Goal: Share content

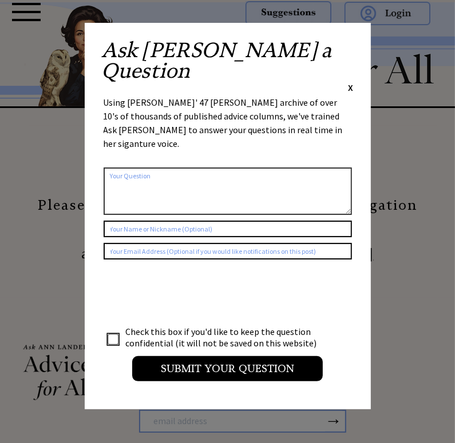
click at [352, 82] on span "X" at bounding box center [350, 87] width 5 height 11
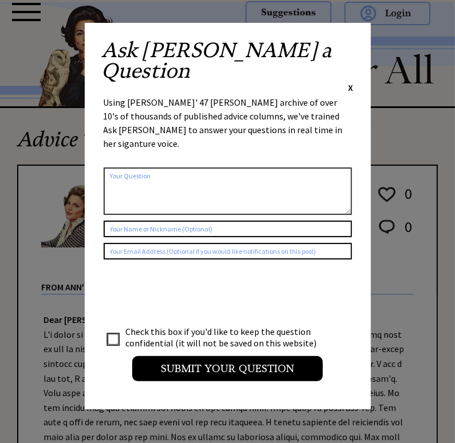
click at [353, 47] on div "Ask Ann a Question X Using Ann Landers' 47 vear archive of over 10's of thousan…" at bounding box center [228, 216] width 286 height 387
click at [347, 49] on div "Ask Ann a Question X" at bounding box center [228, 67] width 252 height 54
click at [348, 82] on span "X" at bounding box center [350, 87] width 5 height 11
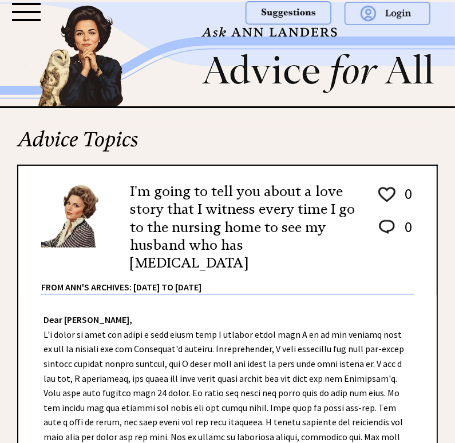
click at [366, 260] on div "I'm going to tell you about a love story that I witness every time I go to the …" at bounding box center [227, 234] width 372 height 121
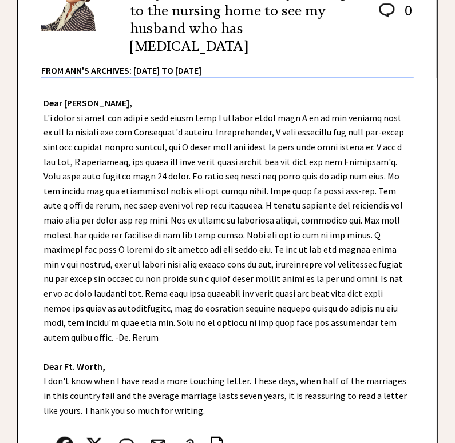
scroll to position [220, 0]
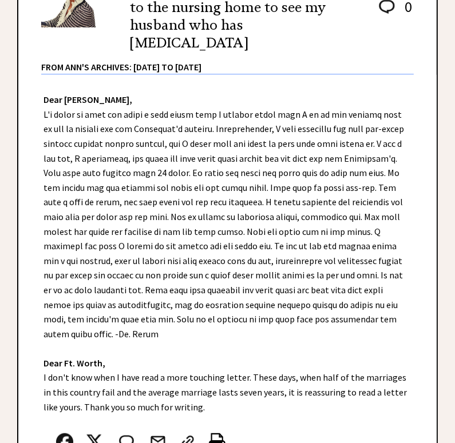
click at [215, 434] on img at bounding box center [217, 442] width 17 height 17
